Goal: Information Seeking & Learning: Find specific fact

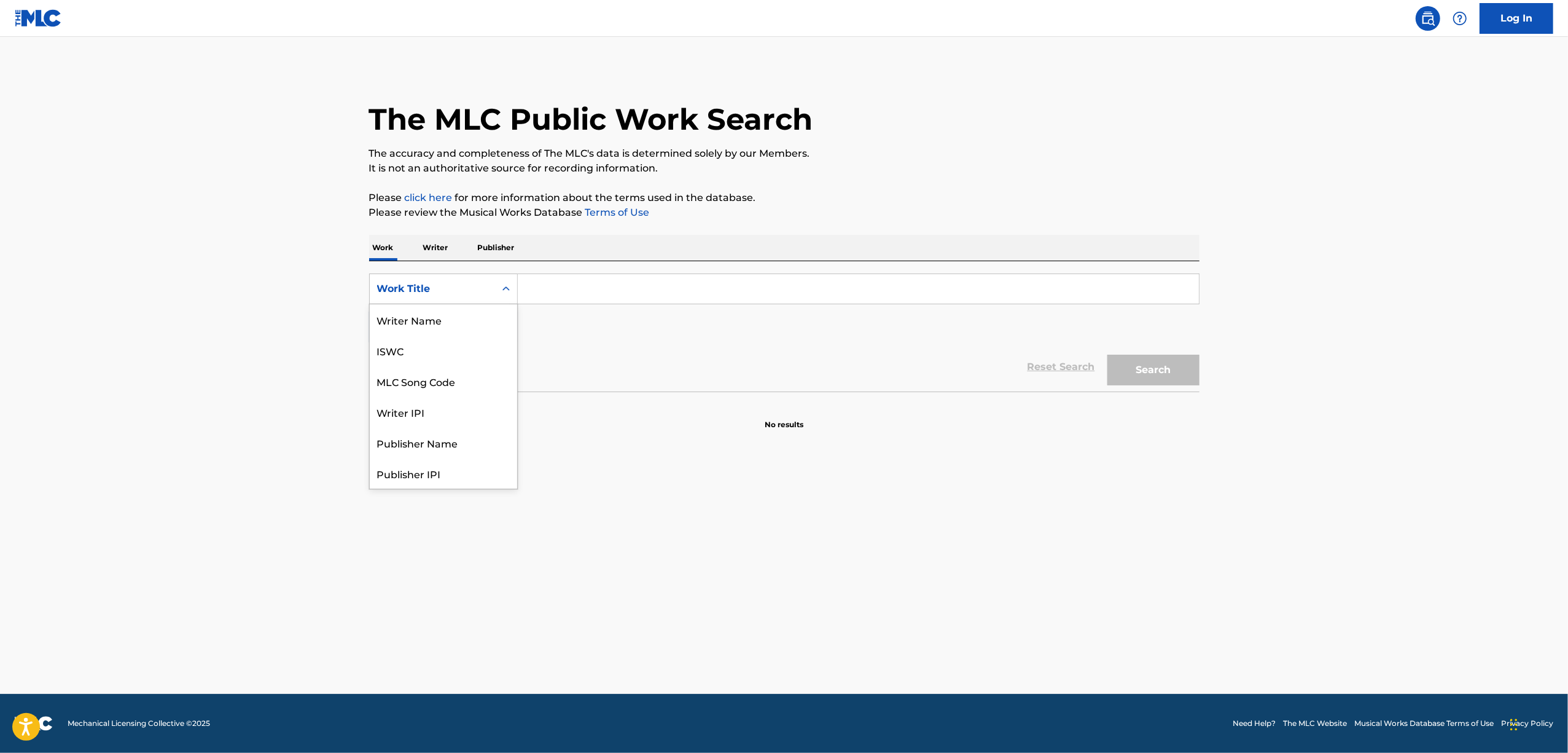
click at [507, 281] on div "Search Form" at bounding box center [507, 289] width 22 height 22
click at [433, 360] on div "ISWC" at bounding box center [444, 350] width 148 height 31
click at [572, 284] on input "Search Form" at bounding box center [858, 288] width 681 height 29
paste input "T9149011110"
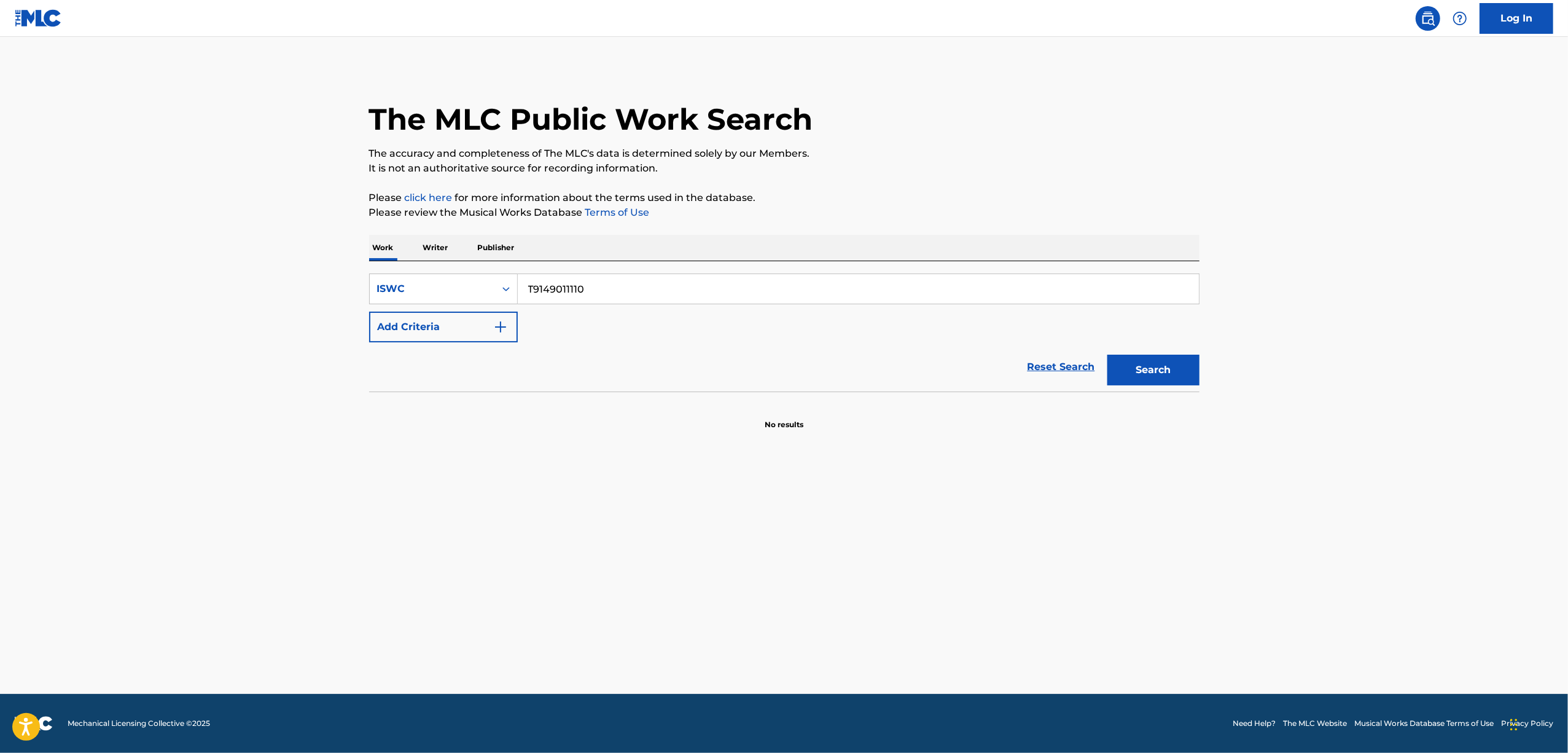
type input "T9149011110"
drag, startPoint x: 1138, startPoint y: 357, endPoint x: 1114, endPoint y: 348, distance: 25.6
click at [1140, 357] on button "Search" at bounding box center [1154, 369] width 92 height 31
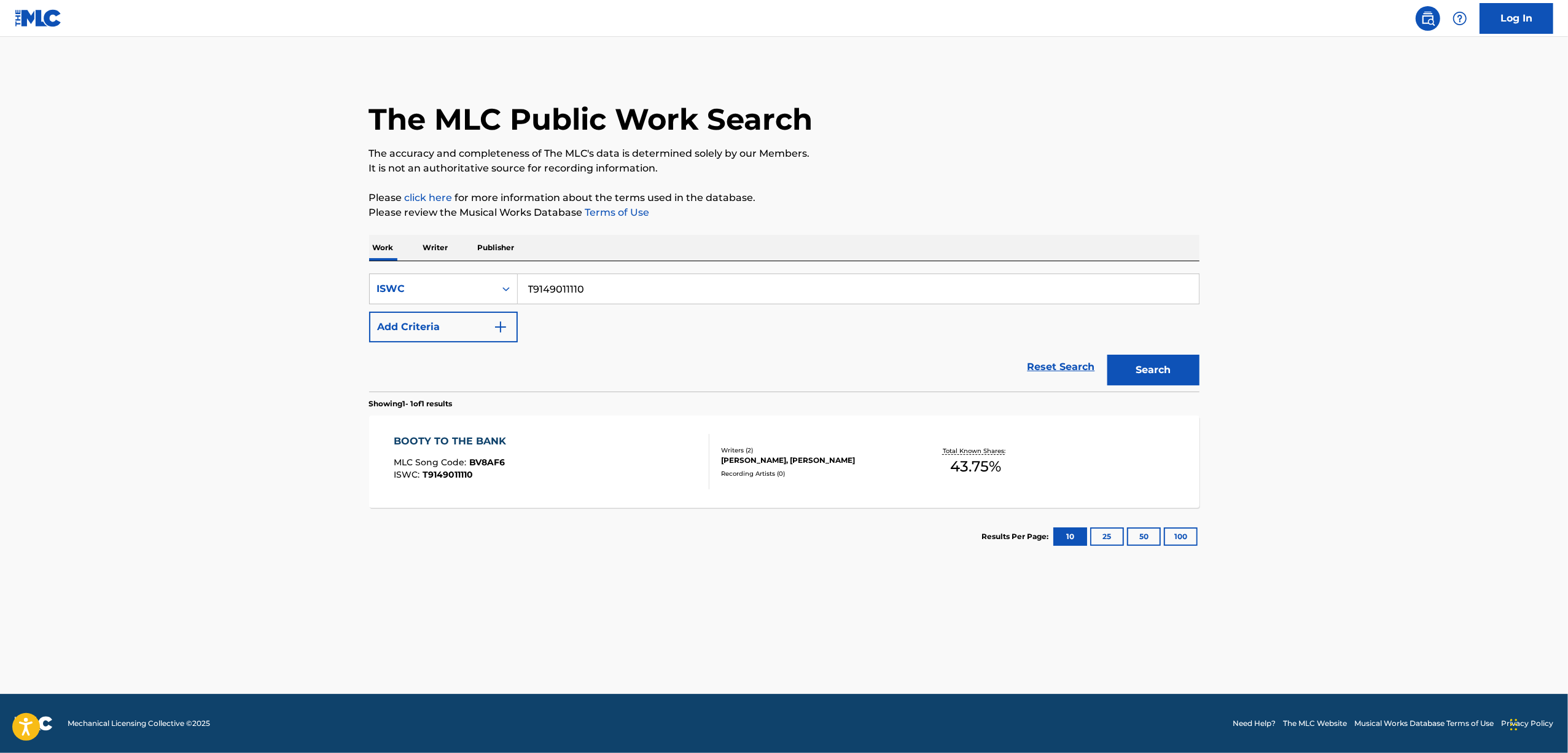
click at [474, 438] on div "BOOTY TO THE BANK" at bounding box center [453, 441] width 118 height 15
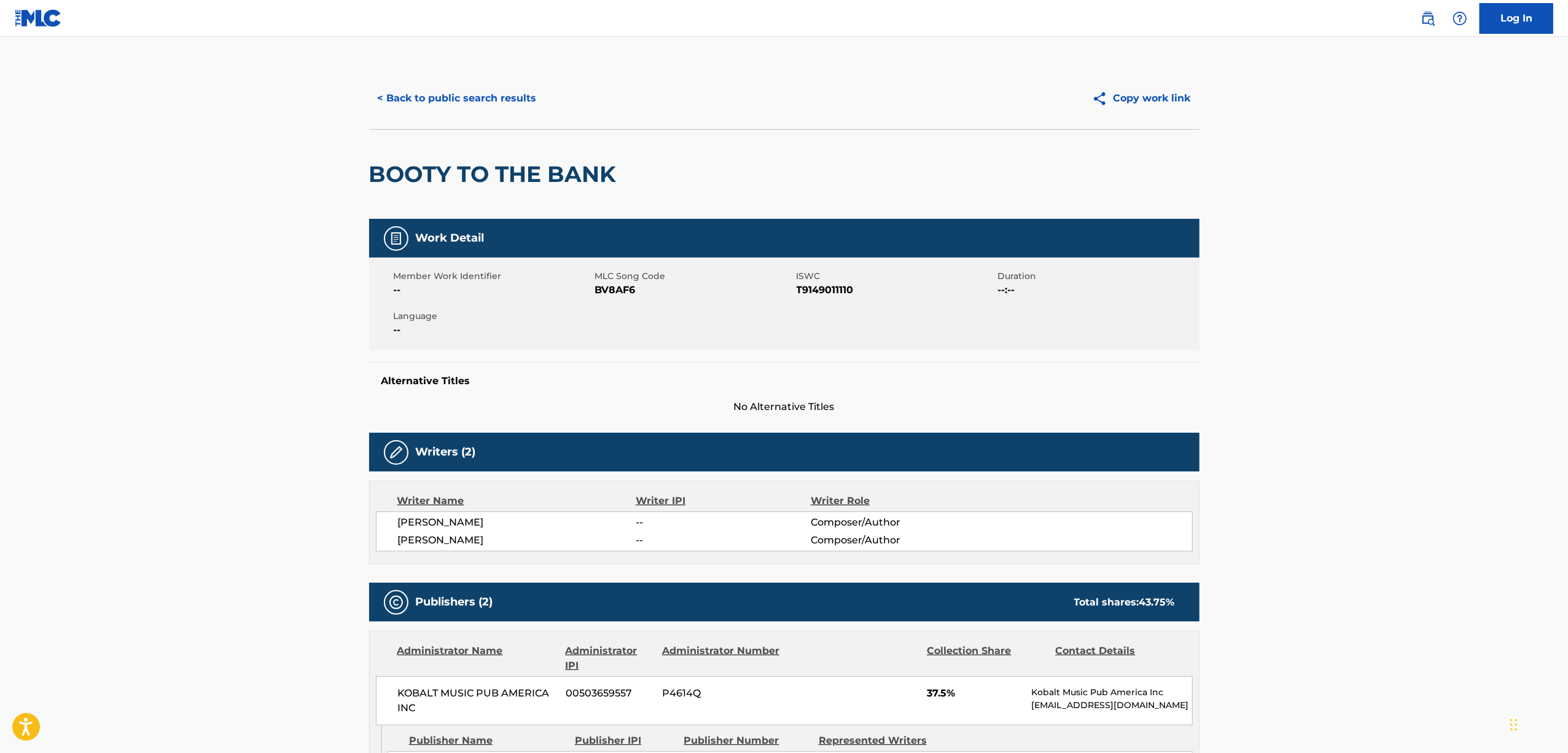
click at [615, 289] on span "BV8AF6" at bounding box center [695, 290] width 198 height 15
copy span "BV8AF6"
click at [499, 91] on button "< Back to public search results" at bounding box center [457, 98] width 176 height 31
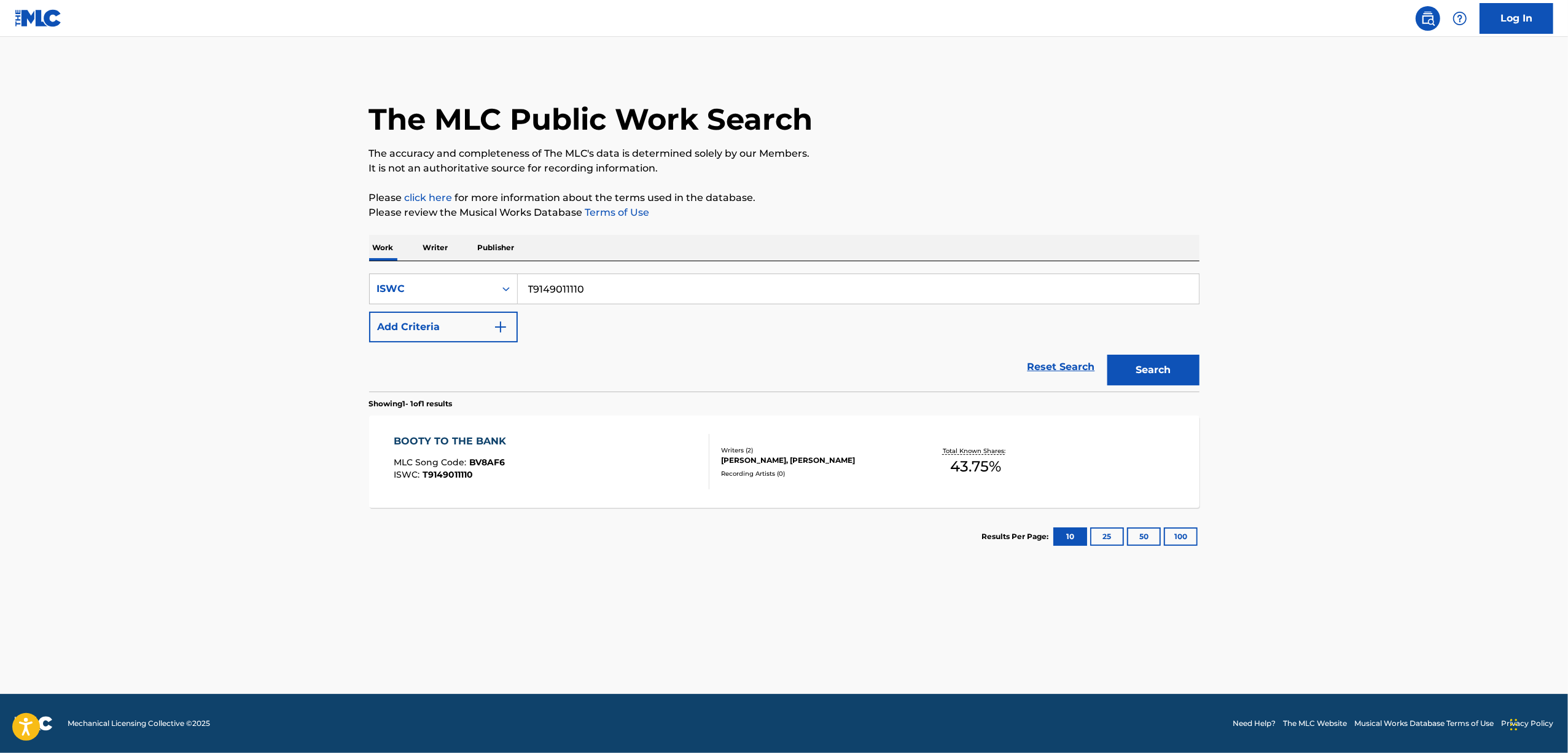
drag, startPoint x: 543, startPoint y: 298, endPoint x: 421, endPoint y: 333, distance: 126.9
click at [422, 333] on div "SearchWithCriteriaa9da0f3d-de9b-4ead-bdc6-3a88f5ca581e ISWC T9149011110 Add Cri…" at bounding box center [784, 307] width 830 height 69
paste input "369"
type input "T9149011369"
click at [1125, 369] on button "Search" at bounding box center [1154, 369] width 92 height 31
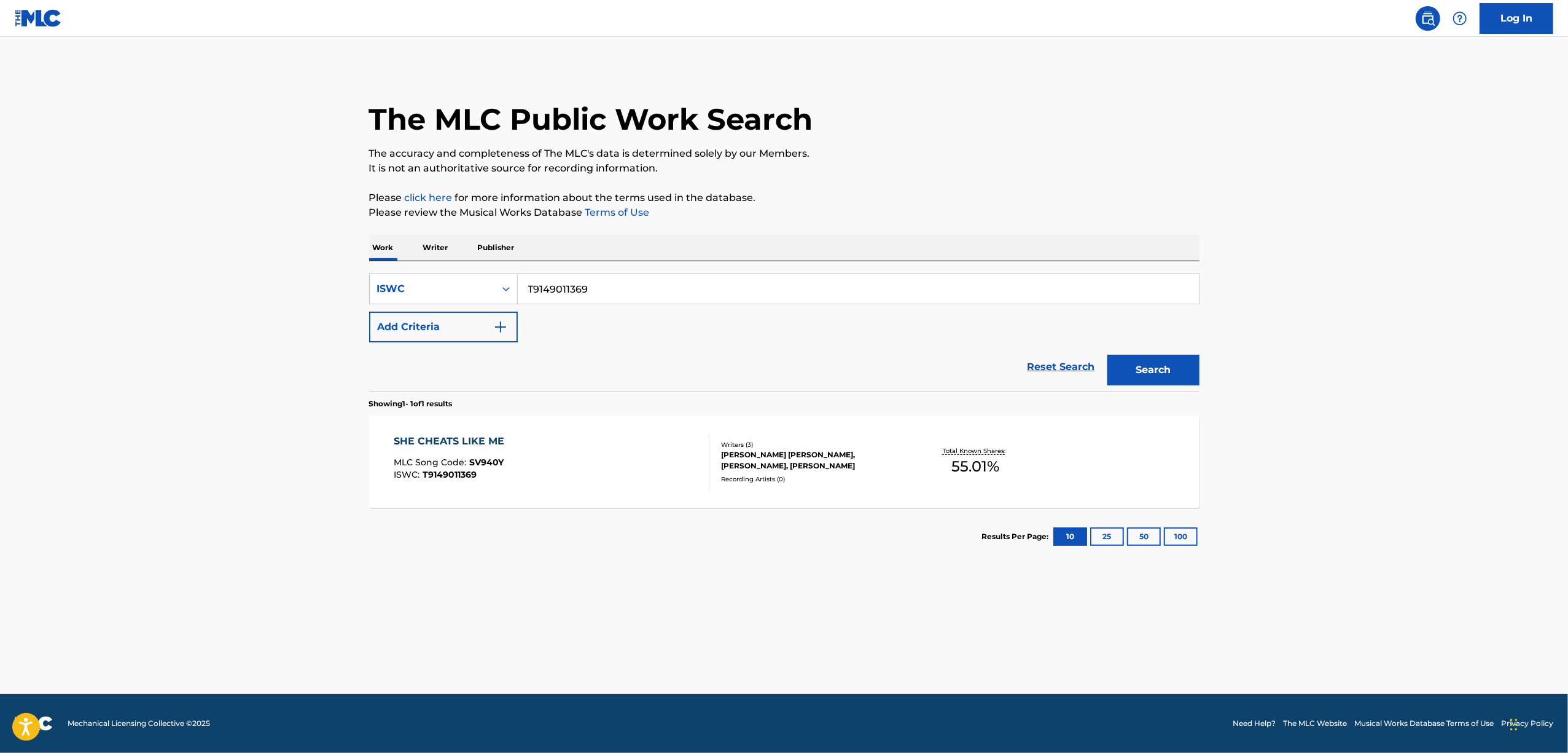
click at [441, 436] on div "SHE CHEATS LIKE ME" at bounding box center [452, 441] width 117 height 15
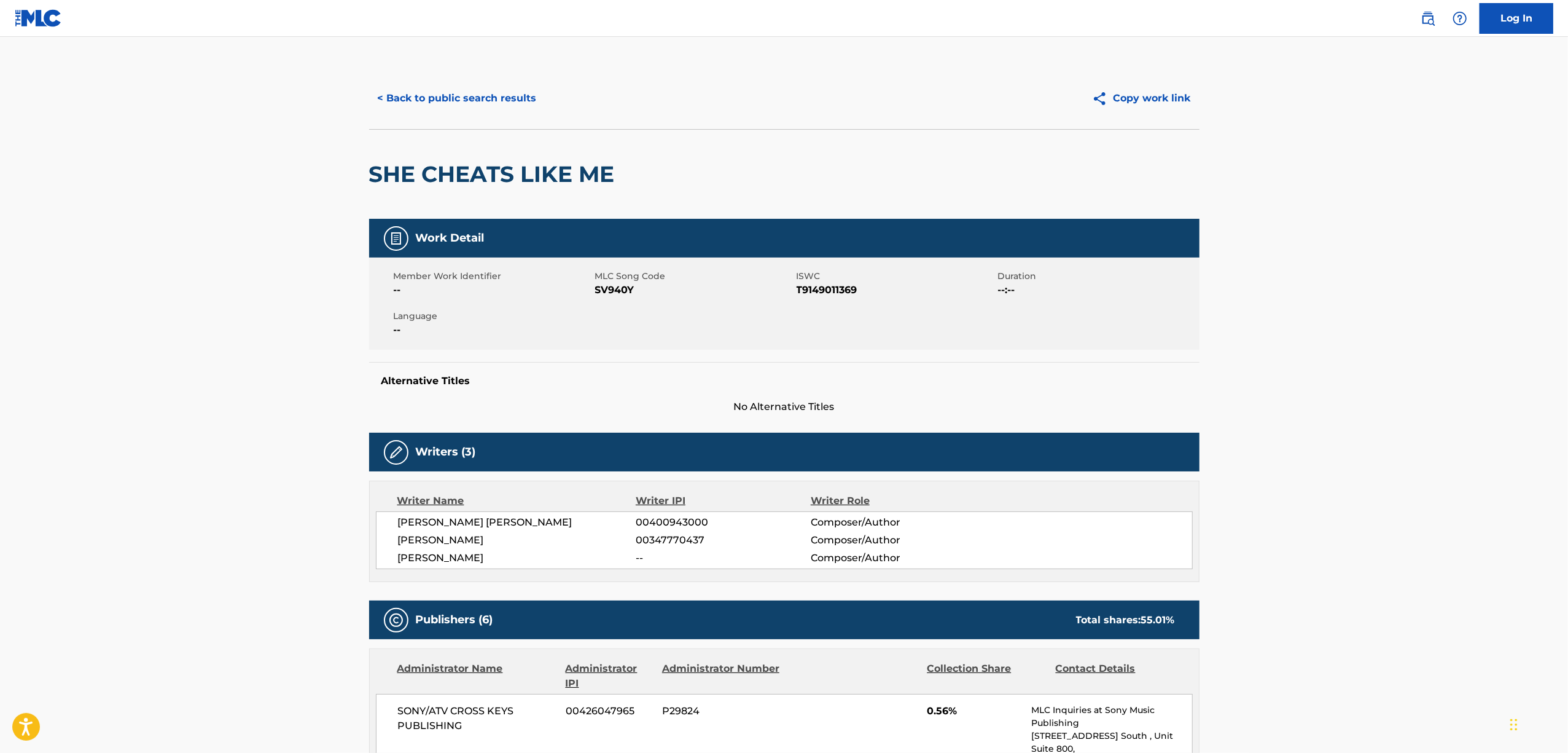
click at [601, 292] on span "SV940Y" at bounding box center [695, 290] width 198 height 15
copy span "SV940Y"
click at [476, 96] on button "< Back to public search results" at bounding box center [457, 98] width 176 height 31
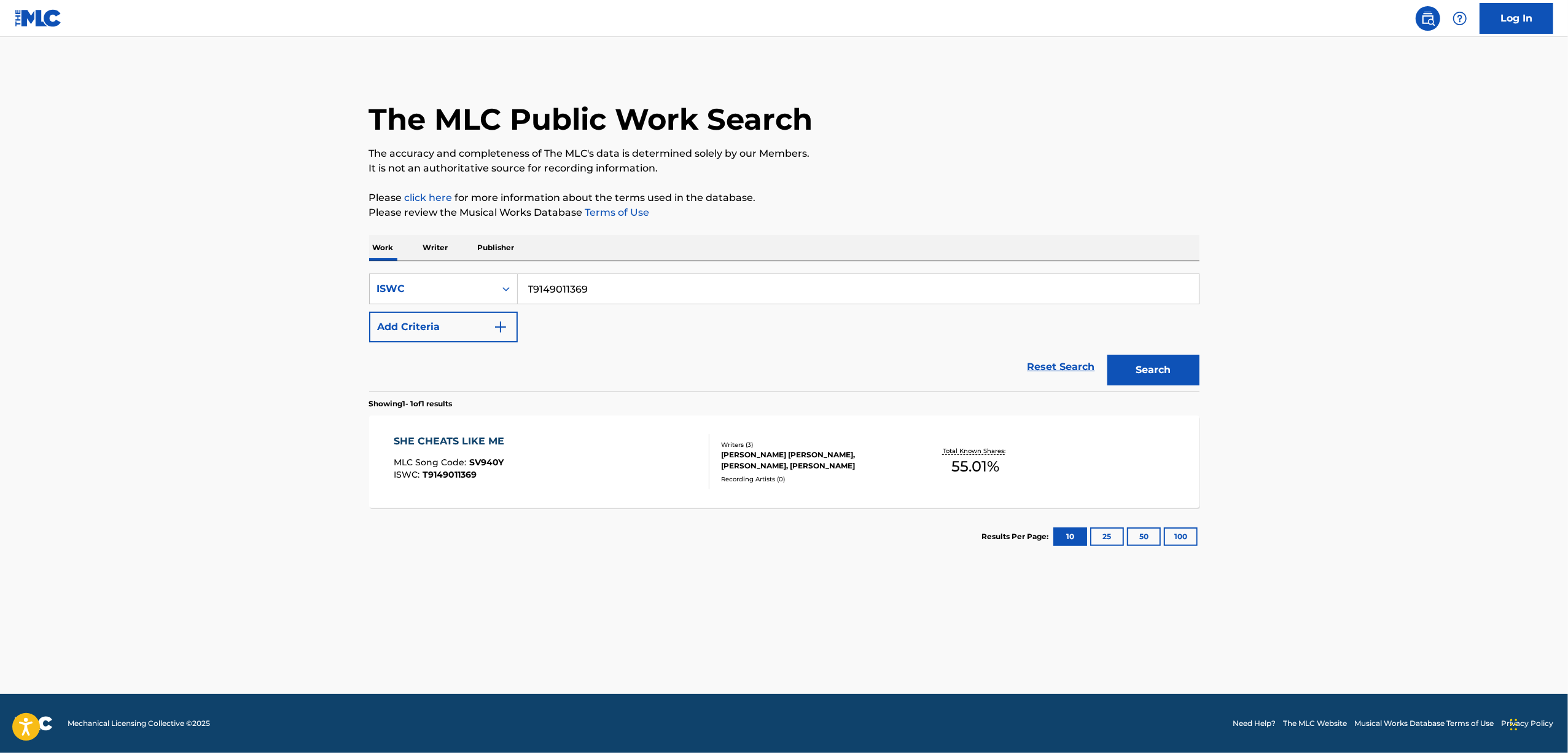
drag, startPoint x: 612, startPoint y: 288, endPoint x: 376, endPoint y: 359, distance: 246.4
click at [376, 359] on form "SearchWithCriteriaa9da0f3d-de9b-4ead-bdc6-3a88f5ca581e ISWC T9149011369 Add Cri…" at bounding box center [784, 332] width 830 height 118
paste input "3084474904"
type input "T3084474904"
click at [1128, 364] on button "Search" at bounding box center [1154, 369] width 92 height 31
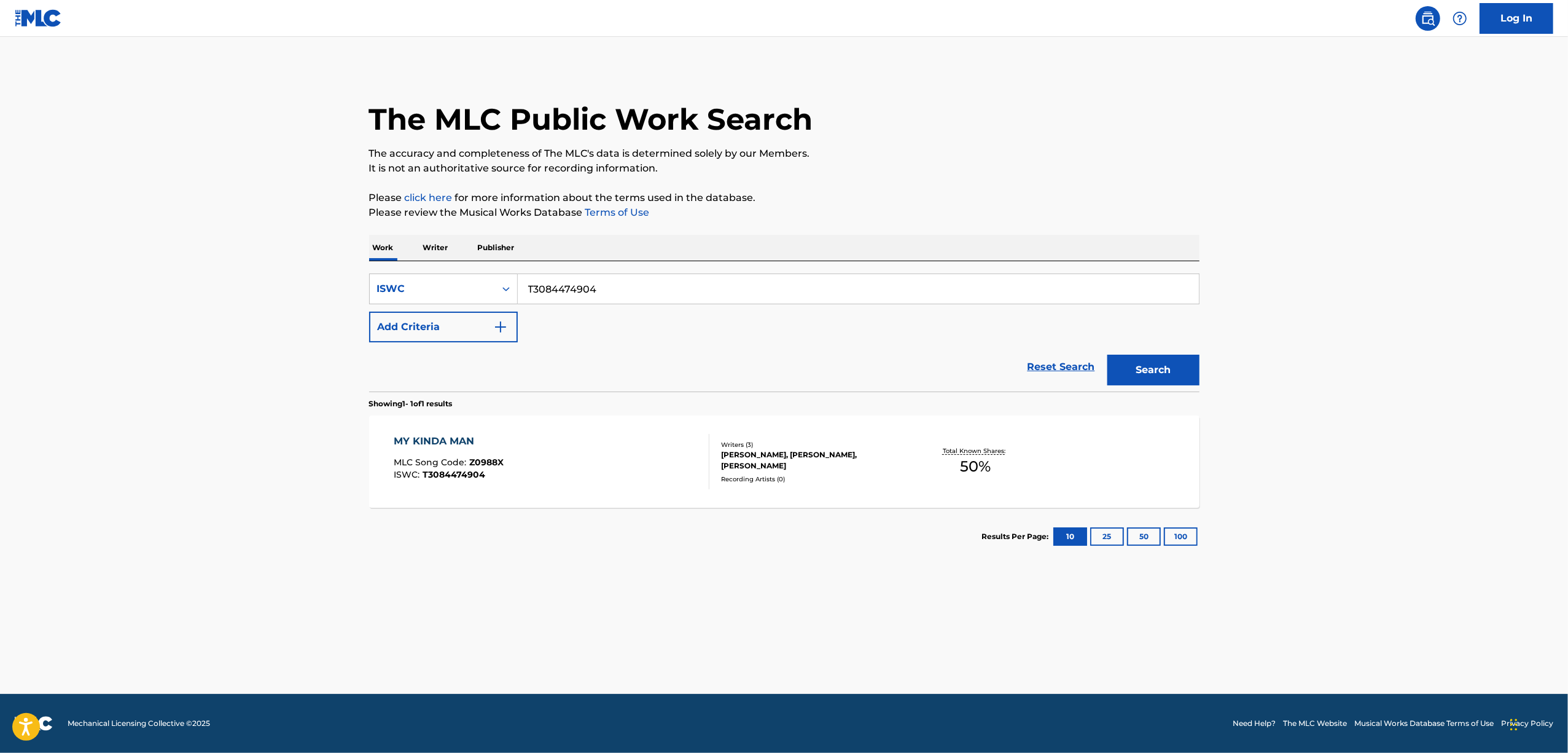
click at [194, 420] on main "The MLC Public Work Search The accuracy and completeness of The MLC's data is d…" at bounding box center [784, 365] width 1568 height 657
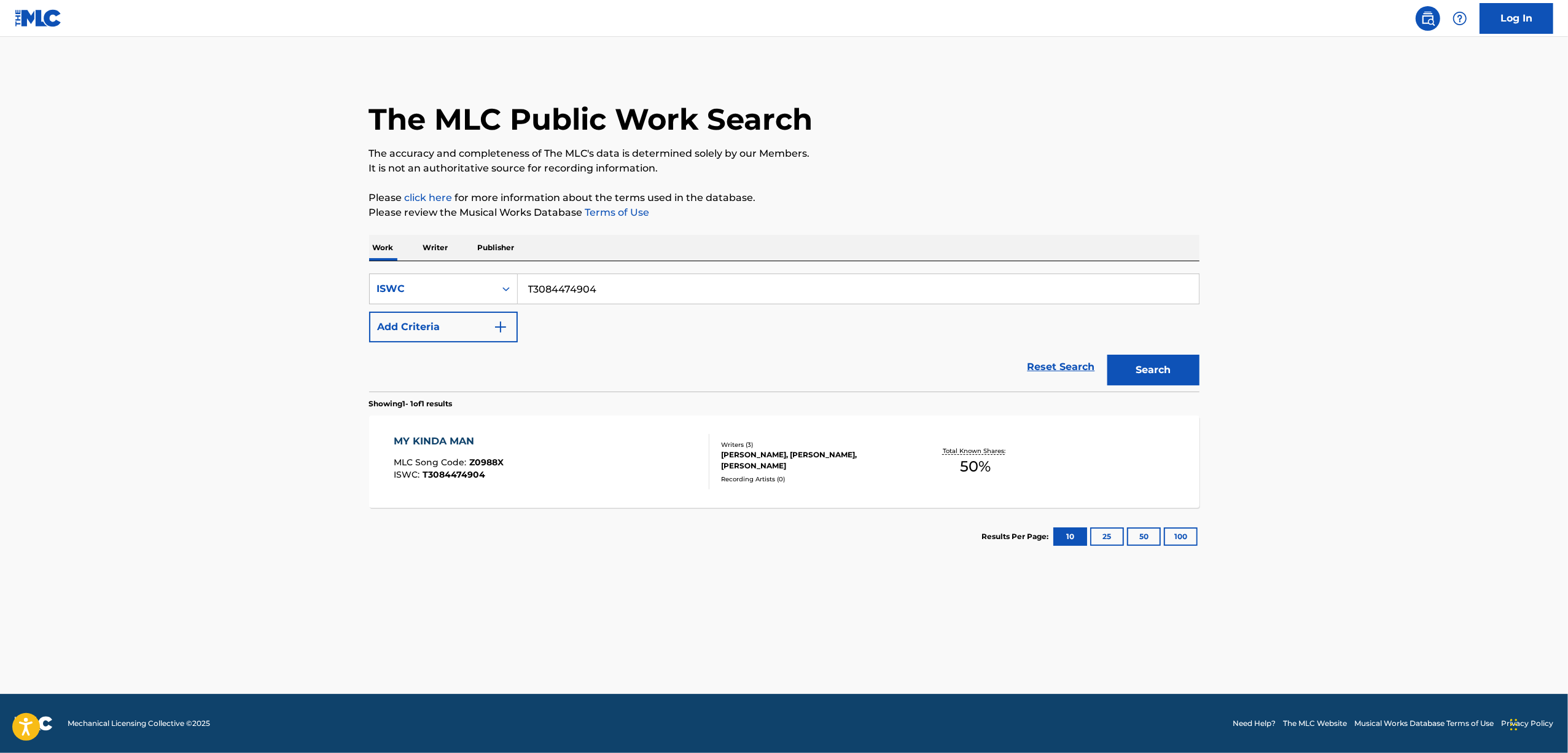
click at [194, 420] on main "The MLC Public Work Search The accuracy and completeness of The MLC's data is d…" at bounding box center [784, 365] width 1568 height 657
click at [194, 419] on main "The MLC Public Work Search The accuracy and completeness of The MLC's data is d…" at bounding box center [784, 365] width 1568 height 657
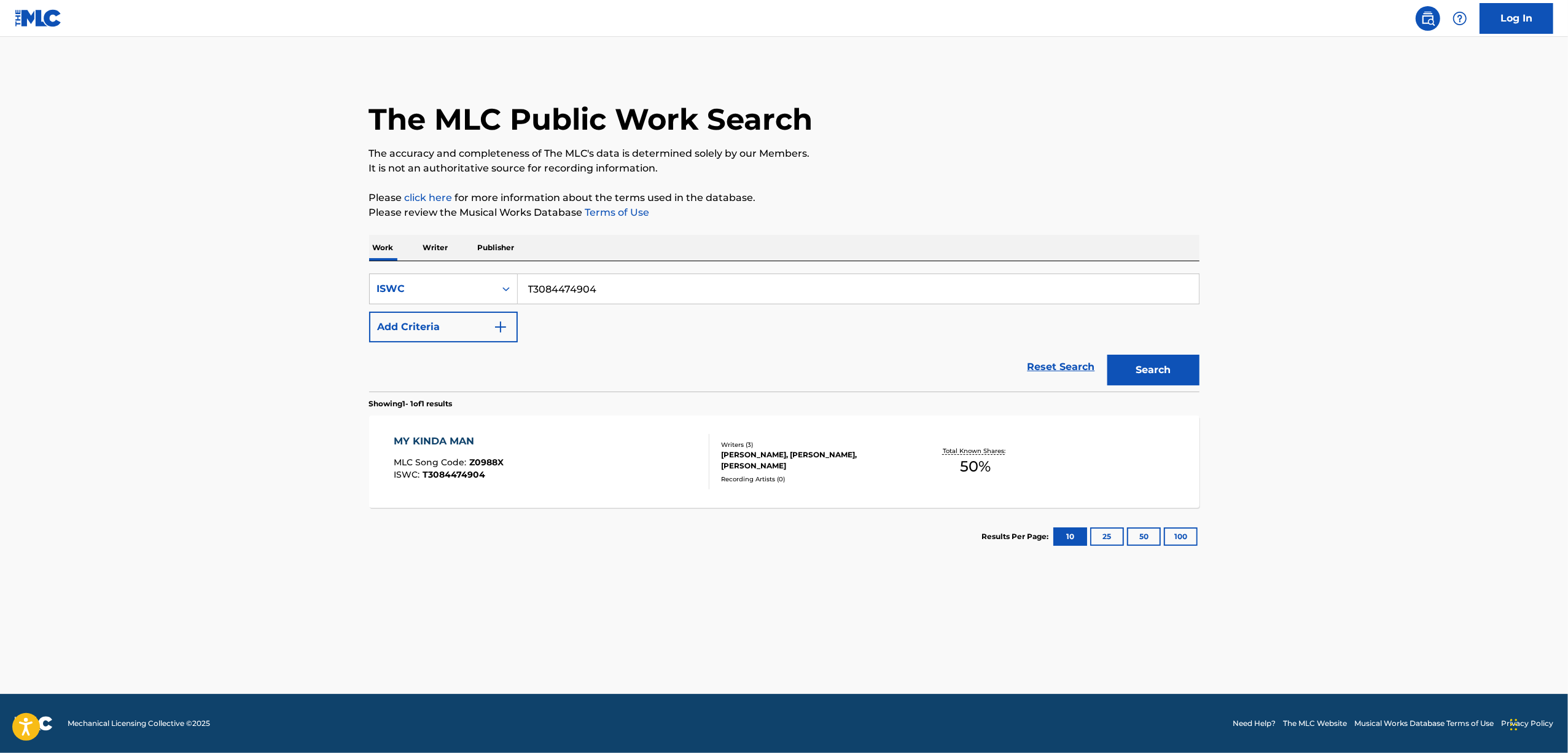
click at [194, 419] on main "The MLC Public Work Search The accuracy and completeness of The MLC's data is d…" at bounding box center [784, 365] width 1568 height 657
click at [450, 431] on div "MY KINDA MAN MLC Song Code : Z0988X ISWC : T3084474904 Writers ( 3 ) [PERSON_NA…" at bounding box center [784, 461] width 830 height 92
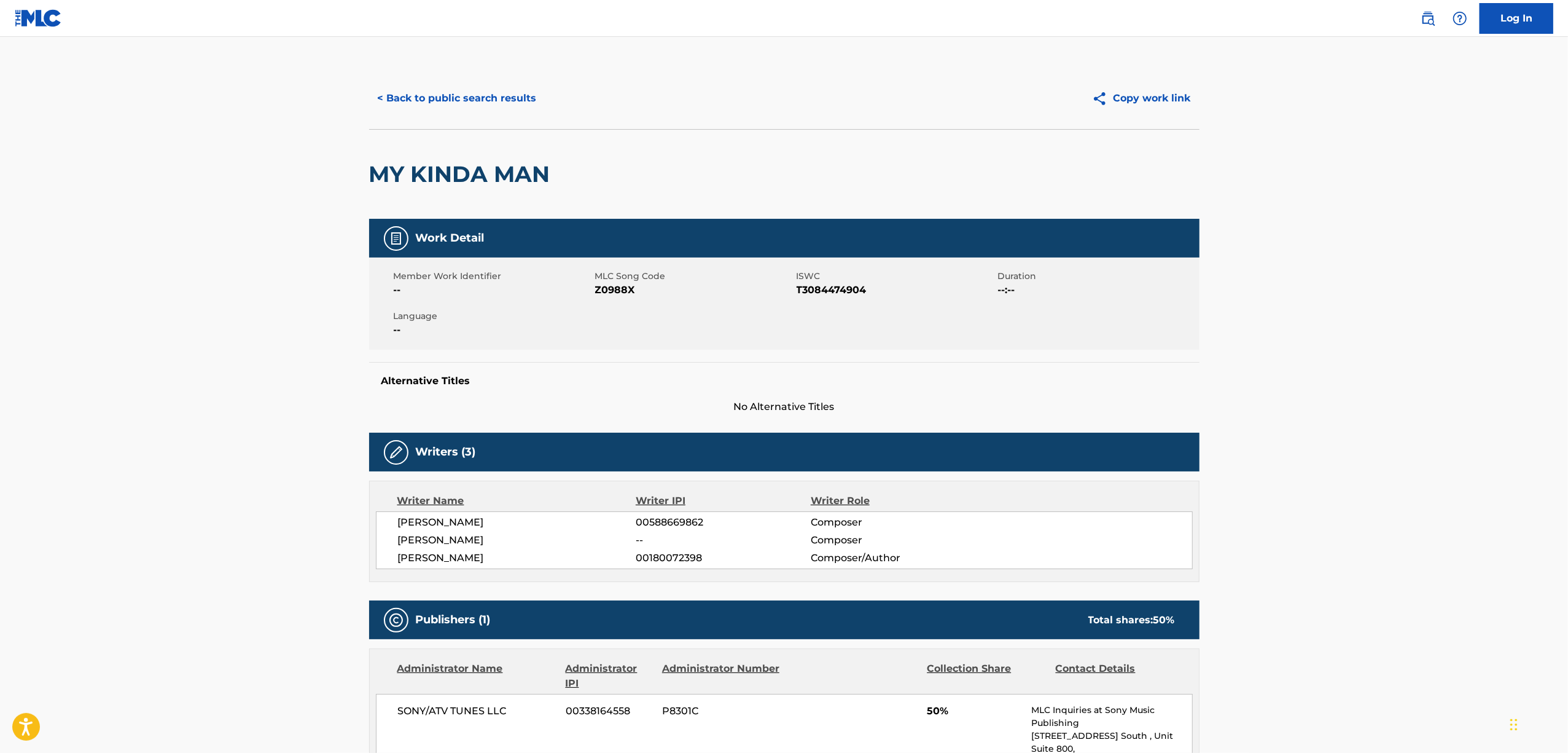
click at [610, 292] on span "Z0988X" at bounding box center [695, 290] width 198 height 15
copy span "Z0988X"
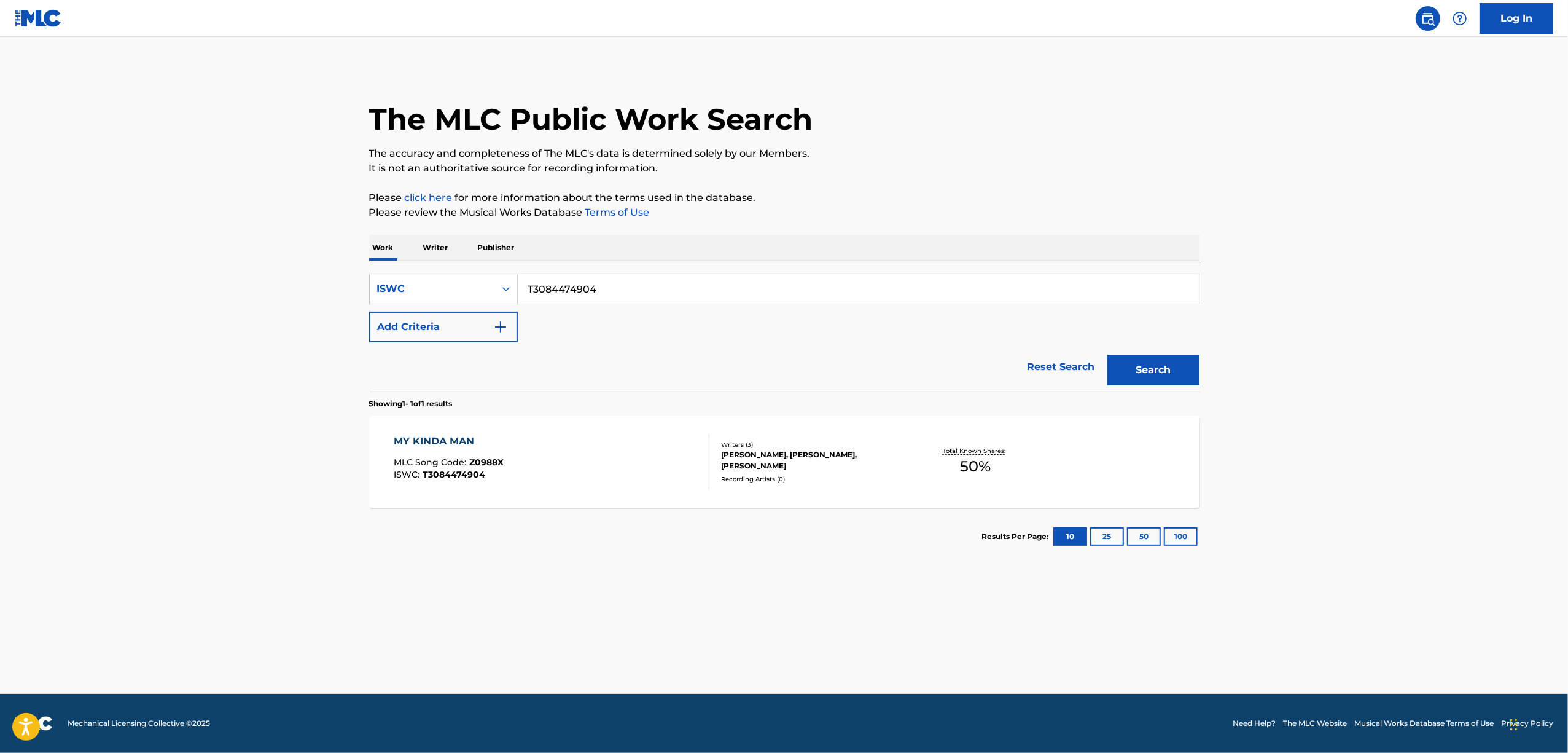
drag, startPoint x: 603, startPoint y: 294, endPoint x: 268, endPoint y: 384, distance: 346.9
click at [270, 384] on main "The MLC Public Work Search The accuracy and completeness of The MLC's data is d…" at bounding box center [784, 365] width 1568 height 657
paste input "9149011369"
click at [1131, 362] on button "Search" at bounding box center [1154, 369] width 92 height 31
drag, startPoint x: 399, startPoint y: 371, endPoint x: 295, endPoint y: 402, distance: 108.5
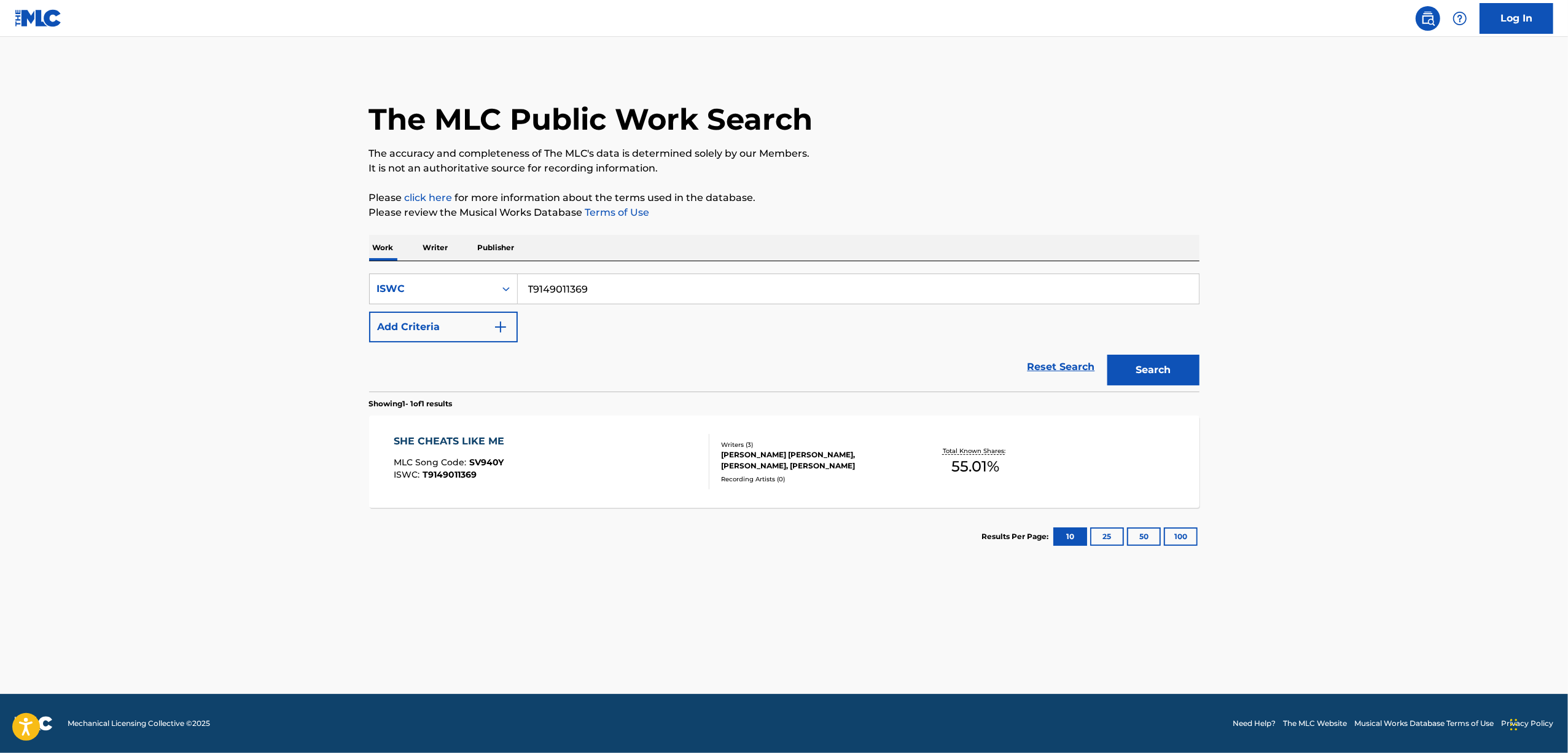
click at [295, 402] on main "The MLC Public Work Search The accuracy and completeness of The MLC's data is d…" at bounding box center [784, 365] width 1568 height 657
paste input "110"
type input "T9149011110"
click at [1134, 377] on button "Search" at bounding box center [1154, 369] width 92 height 31
